Goal: Check status

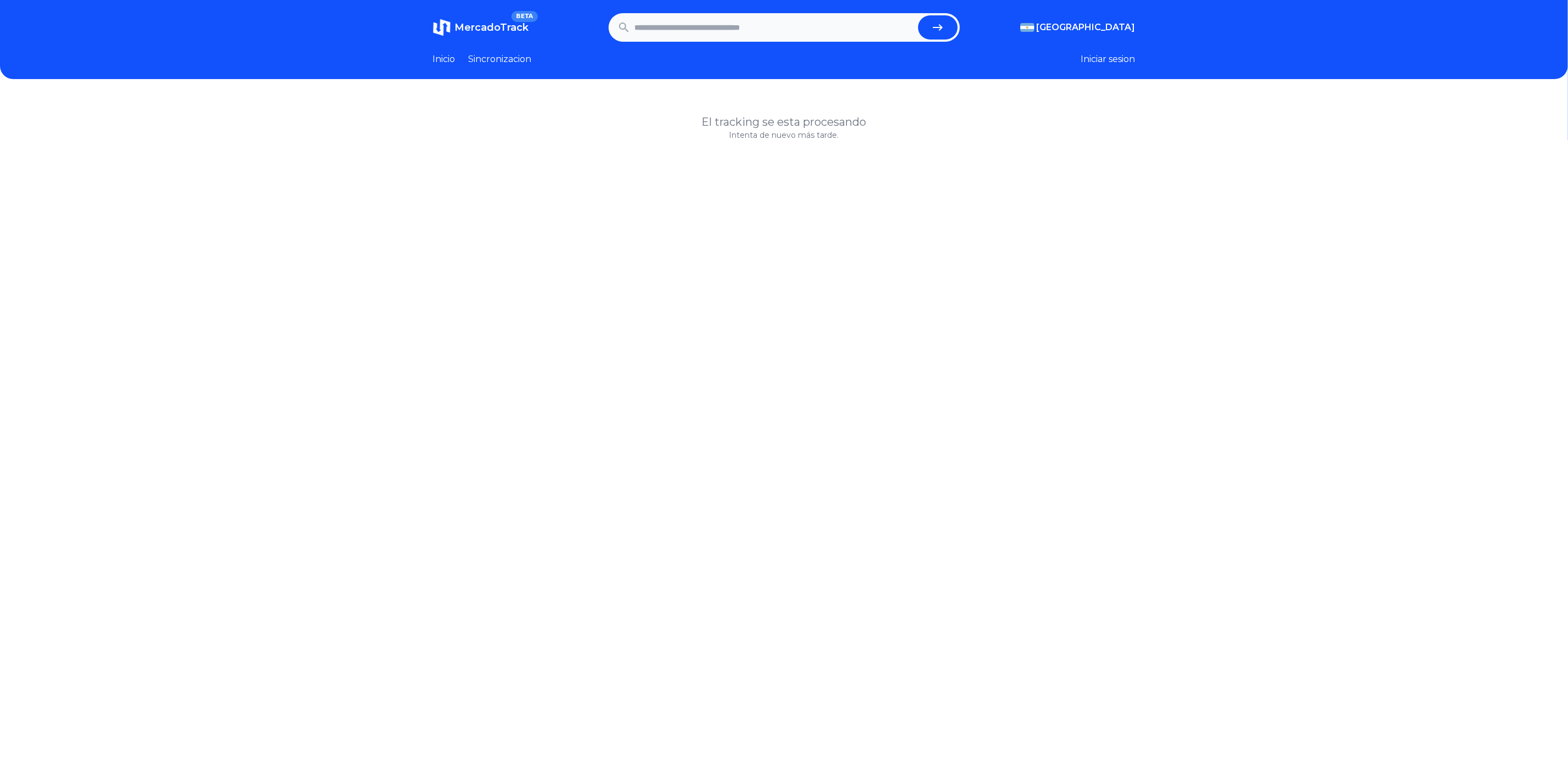
click at [460, 22] on span "MercadoTrack" at bounding box center [492, 27] width 74 height 12
